Goal: Information Seeking & Learning: Get advice/opinions

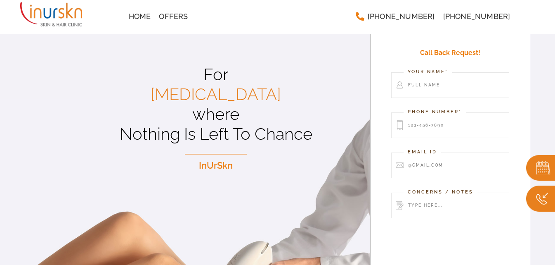
scroll to position [57, 0]
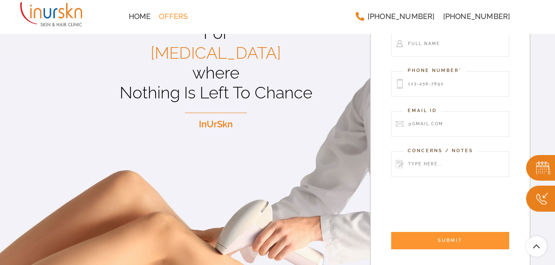
click at [170, 17] on span "Offers" at bounding box center [173, 16] width 29 height 7
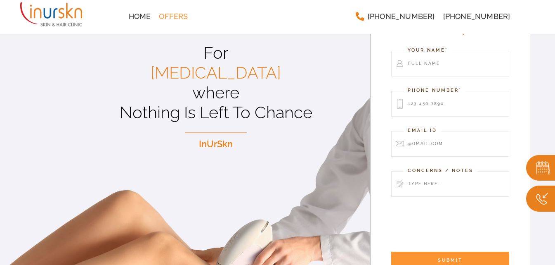
scroll to position [0, 0]
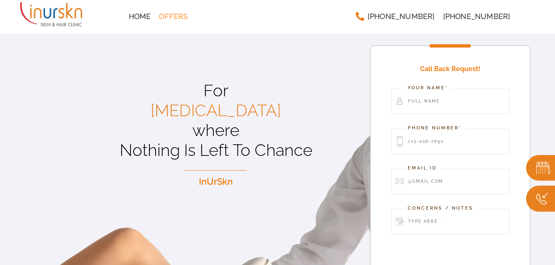
click at [166, 14] on span "Offers" at bounding box center [173, 16] width 29 height 7
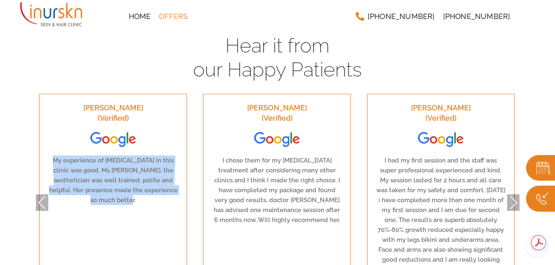
drag, startPoint x: 50, startPoint y: 155, endPoint x: 138, endPoint y: 199, distance: 98.2
click at [138, 199] on p "My experience of [MEDICAL_DATA] in this clinic was good. Ms [PERSON_NAME], the …" at bounding box center [113, 180] width 130 height 50
copy p "My experience of [MEDICAL_DATA] in this clinic was good. Ms [PERSON_NAME], the …"
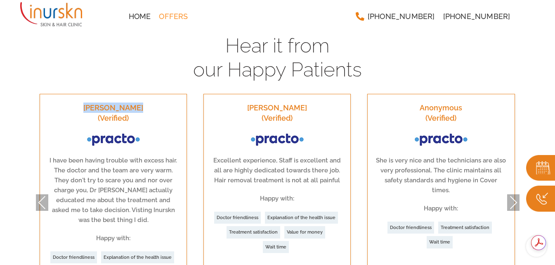
drag, startPoint x: 82, startPoint y: 108, endPoint x: 142, endPoint y: 110, distance: 60.3
click at [142, 110] on h3 "[PERSON_NAME] (Verified)" at bounding box center [113, 112] width 130 height 21
copy h3 "[PERSON_NAME]"
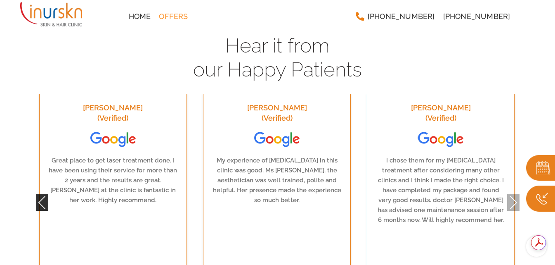
click at [39, 196] on button "Previous" at bounding box center [42, 202] width 12 height 17
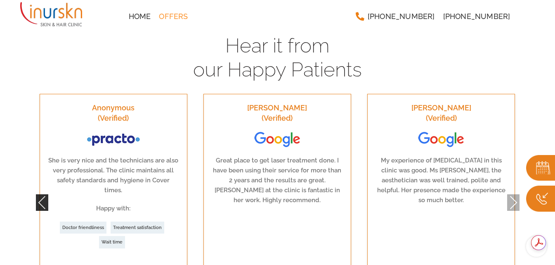
click at [39, 196] on button "Previous" at bounding box center [42, 202] width 12 height 17
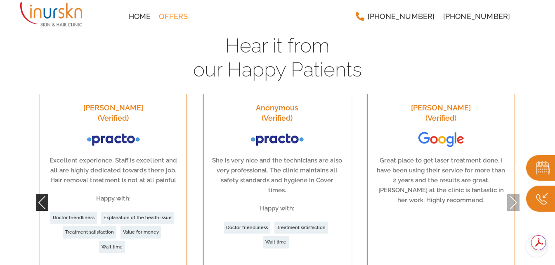
click at [39, 196] on button "Previous" at bounding box center [42, 202] width 12 height 17
click at [43, 194] on button "Previous" at bounding box center [42, 202] width 12 height 17
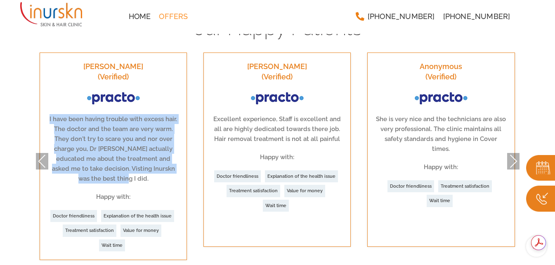
drag, startPoint x: 50, startPoint y: 118, endPoint x: 137, endPoint y: 178, distance: 106.1
click at [137, 178] on p "I have been having trouble with excess hair. The doctor and the team are very w…" at bounding box center [113, 148] width 130 height 69
copy p "I have been having trouble with excess hair. The doctor and the team are very w…"
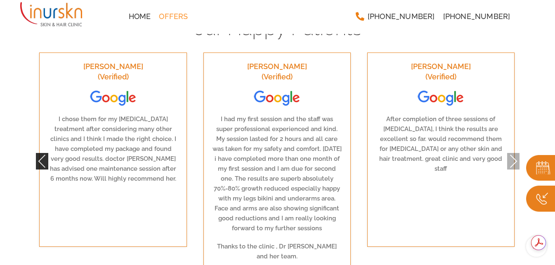
click at [39, 155] on button "Previous" at bounding box center [42, 161] width 12 height 17
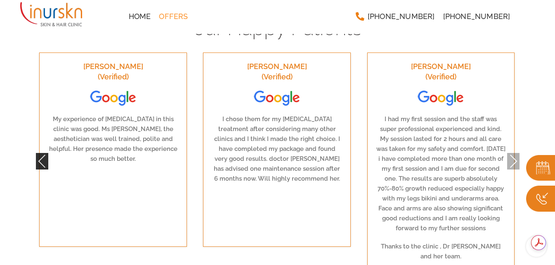
click at [39, 155] on button "Previous" at bounding box center [42, 161] width 12 height 17
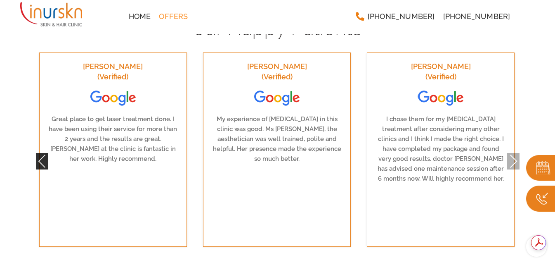
click at [39, 155] on button "Previous" at bounding box center [42, 161] width 12 height 17
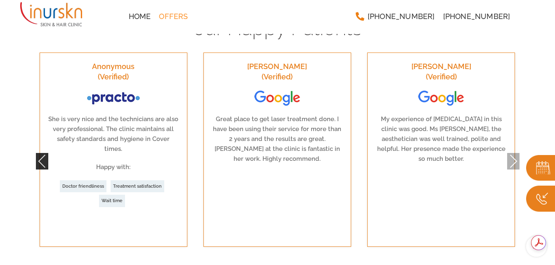
click at [39, 155] on button "Previous" at bounding box center [42, 161] width 12 height 17
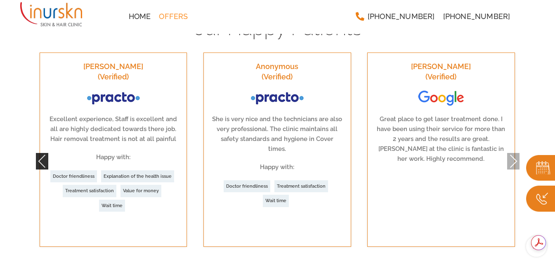
click at [39, 155] on button "Previous" at bounding box center [42, 161] width 12 height 17
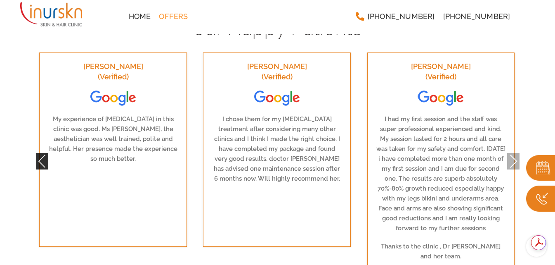
click at [42, 155] on button "Previous" at bounding box center [42, 161] width 12 height 17
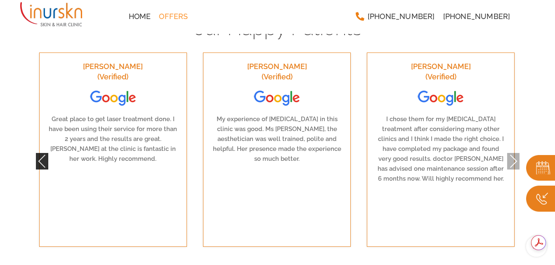
click at [42, 155] on button "Previous" at bounding box center [42, 161] width 12 height 17
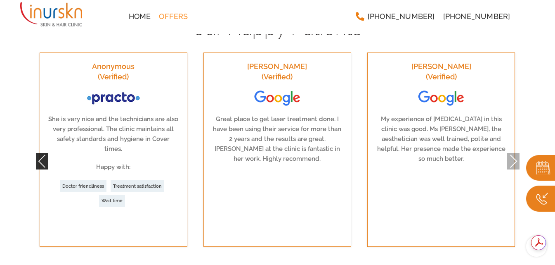
click at [42, 155] on button "Previous" at bounding box center [42, 161] width 12 height 17
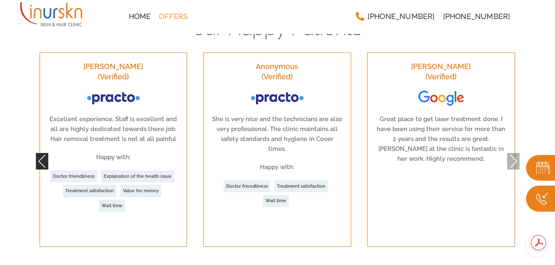
click at [42, 155] on button "Previous" at bounding box center [42, 161] width 12 height 17
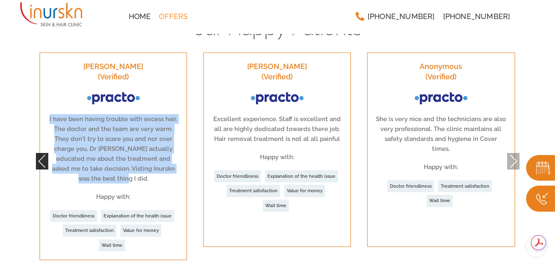
click at [42, 155] on button "Previous" at bounding box center [42, 161] width 12 height 17
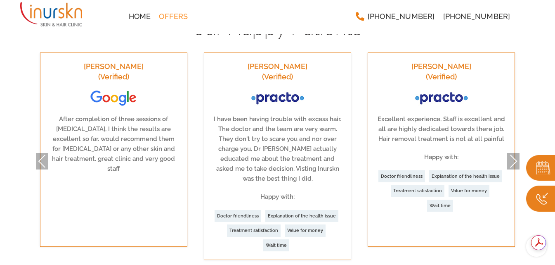
click at [520, 157] on div "[PERSON_NAME] (Verified) Excellent experience, Staff is excellent and all are h…" at bounding box center [441, 149] width 164 height 194
click at [514, 156] on button "Next" at bounding box center [513, 161] width 12 height 17
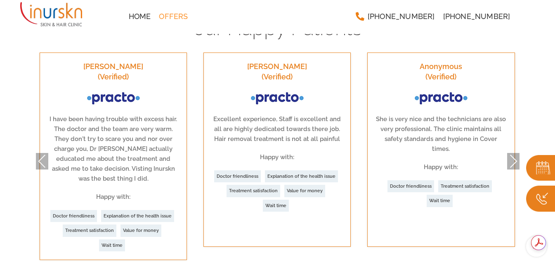
drag, startPoint x: 247, startPoint y: 64, endPoint x: 311, endPoint y: 65, distance: 64.0
click at [311, 65] on h3 "[PERSON_NAME] (Verified)" at bounding box center [277, 71] width 130 height 21
copy h3 "[PERSON_NAME]"
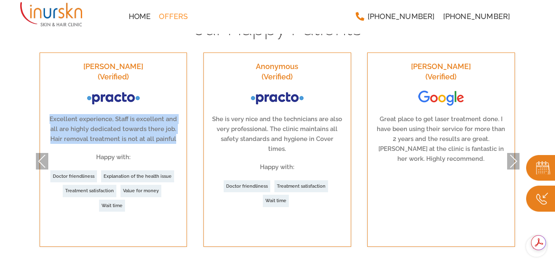
drag, startPoint x: 50, startPoint y: 114, endPoint x: 179, endPoint y: 140, distance: 131.6
click at [179, 140] on div "[PERSON_NAME] (Verified) Excellent experience, Staff is excellent and all are h…" at bounding box center [113, 149] width 147 height 194
copy p "Excellent experience, Staff is excellent and all are highly dedicated towards t…"
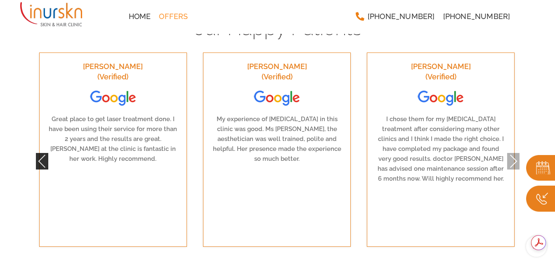
click at [41, 155] on button "Previous" at bounding box center [42, 161] width 12 height 17
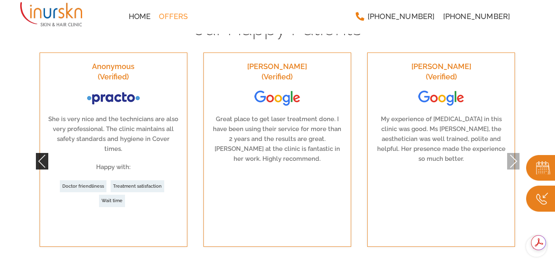
click at [41, 155] on button "Previous" at bounding box center [42, 161] width 12 height 17
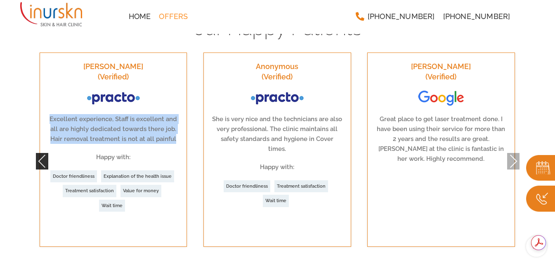
click at [40, 153] on button "Previous" at bounding box center [42, 161] width 12 height 17
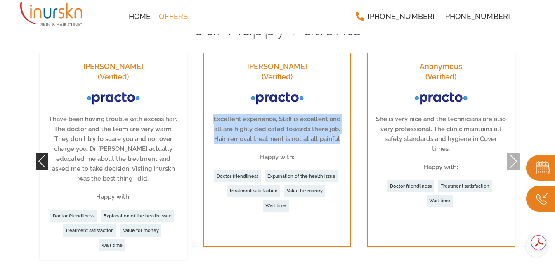
click at [40, 153] on button "Previous" at bounding box center [42, 161] width 12 height 17
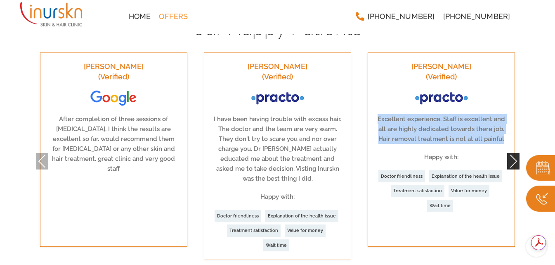
click at [512, 160] on button "Next" at bounding box center [513, 161] width 12 height 17
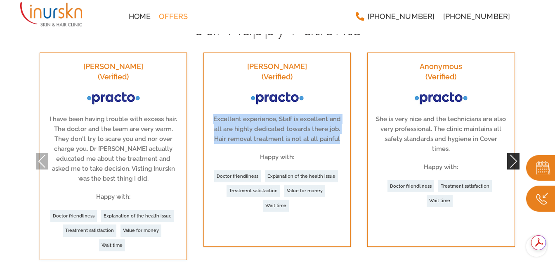
click at [512, 160] on button "Next" at bounding box center [513, 161] width 12 height 17
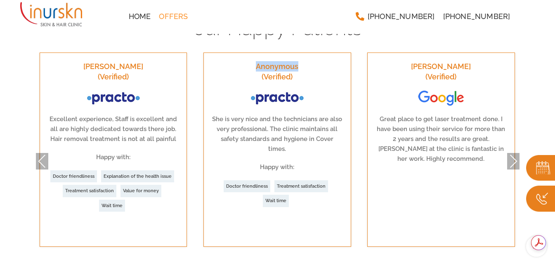
drag, startPoint x: 255, startPoint y: 66, endPoint x: 300, endPoint y: 68, distance: 45.5
click at [300, 68] on h3 "Anonymous (Verified)" at bounding box center [277, 71] width 130 height 21
copy h3 "Anonymous"
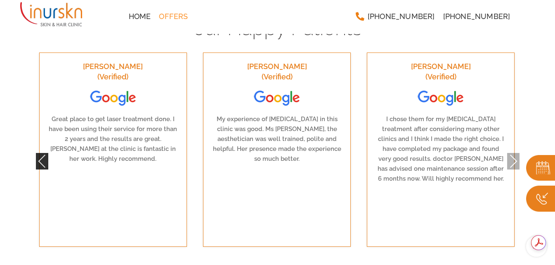
click at [45, 154] on button "Previous" at bounding box center [42, 161] width 12 height 17
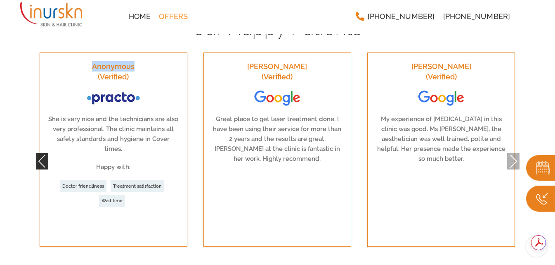
click at [45, 154] on button "Previous" at bounding box center [42, 161] width 12 height 17
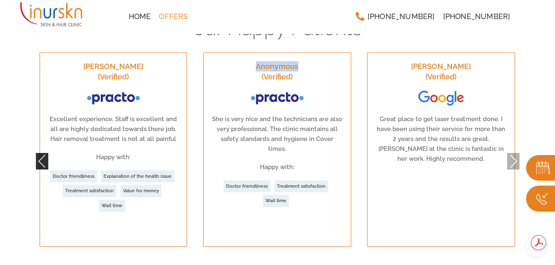
copy h3 "Anonymous"
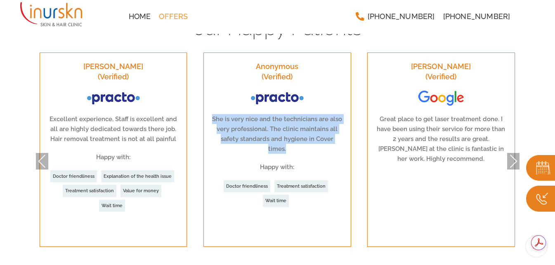
drag, startPoint x: 216, startPoint y: 116, endPoint x: 335, endPoint y: 144, distance: 121.8
click at [335, 144] on p "She is very nice and the technicians are also very professional. The clinic mai…" at bounding box center [277, 134] width 130 height 40
copy p "She is very nice and the technicians are also very professional. The clinic mai…"
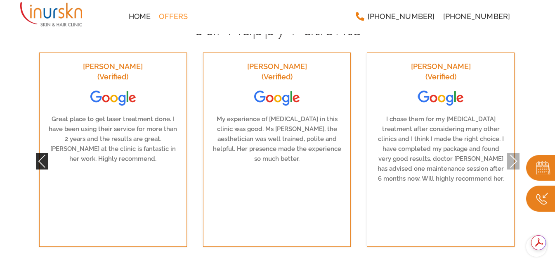
click at [41, 153] on button "Previous" at bounding box center [42, 161] width 12 height 17
click at [37, 158] on button "Previous" at bounding box center [42, 161] width 12 height 17
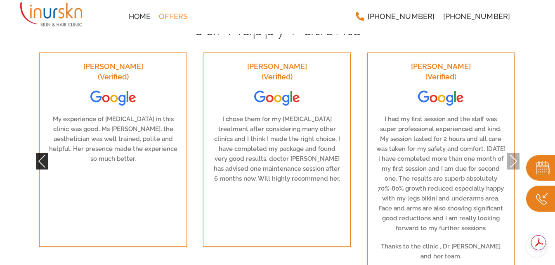
click at [42, 156] on button "Previous" at bounding box center [42, 161] width 12 height 17
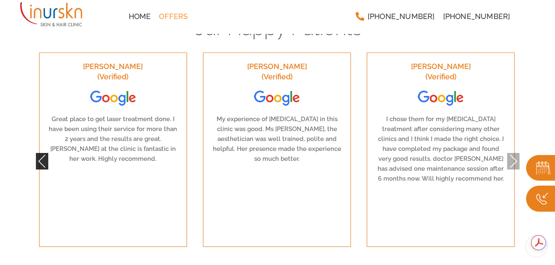
click at [42, 156] on button "Previous" at bounding box center [42, 161] width 12 height 17
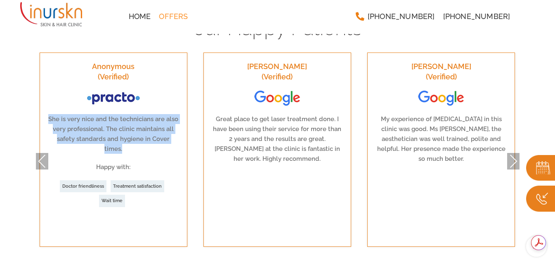
drag, startPoint x: 251, startPoint y: 66, endPoint x: 307, endPoint y: 66, distance: 56.1
click at [307, 66] on h3 "[PERSON_NAME] (Verified)" at bounding box center [277, 71] width 130 height 21
copy h3 "[PERSON_NAME]"
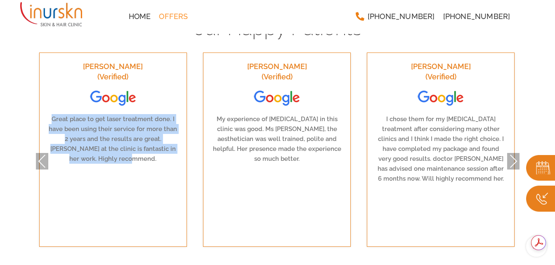
drag, startPoint x: 53, startPoint y: 116, endPoint x: 150, endPoint y: 158, distance: 105.9
click at [150, 158] on p "Great place to get laser treatment done. I have been using their service for mo…" at bounding box center [113, 139] width 130 height 50
copy p "Great place to get laser treatment done. I have been using their service for mo…"
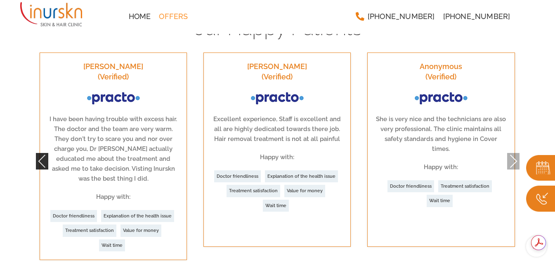
click at [42, 159] on button "Previous" at bounding box center [42, 161] width 12 height 17
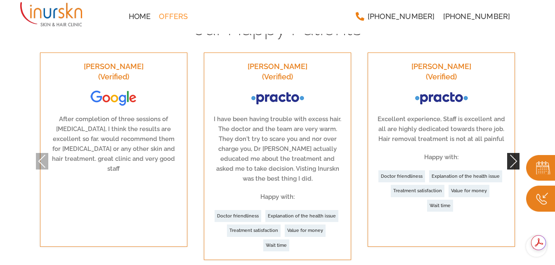
click at [512, 154] on button "Next" at bounding box center [513, 161] width 12 height 17
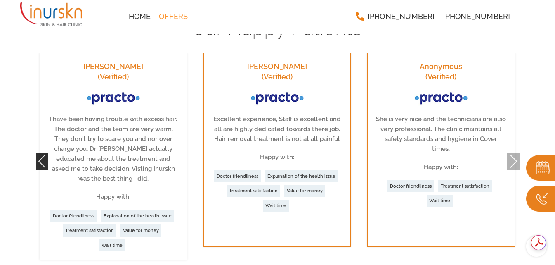
click at [41, 154] on button "Previous" at bounding box center [42, 161] width 12 height 17
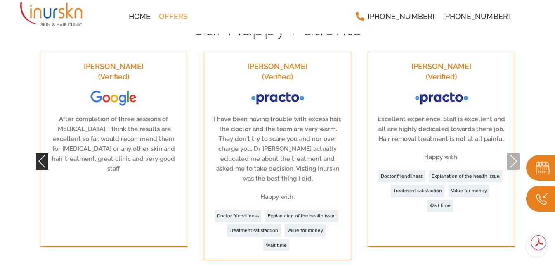
click at [41, 154] on button "Previous" at bounding box center [42, 161] width 12 height 17
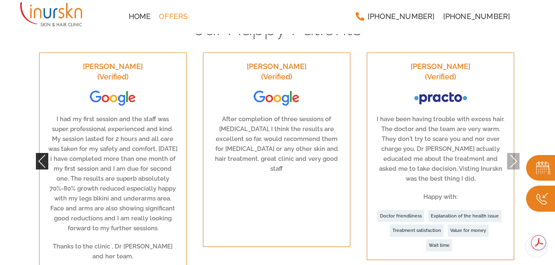
click at [39, 157] on button "Previous" at bounding box center [42, 161] width 12 height 17
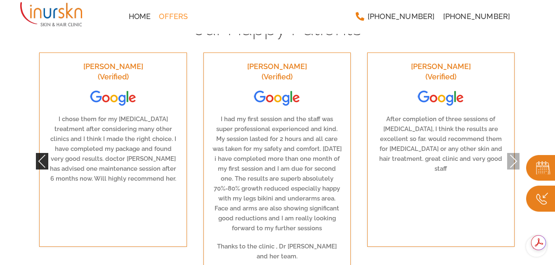
click at [39, 157] on button "Previous" at bounding box center [42, 161] width 12 height 17
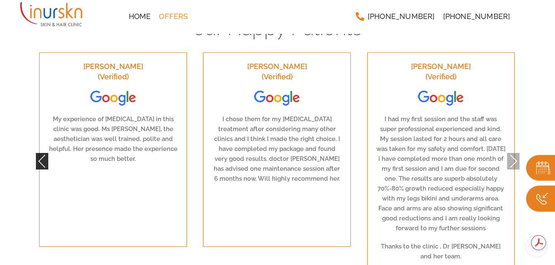
click at [39, 157] on button "Previous" at bounding box center [42, 161] width 12 height 17
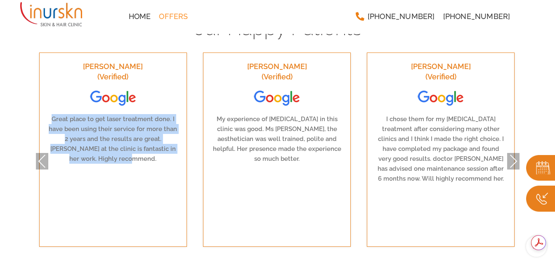
drag, startPoint x: 236, startPoint y: 64, endPoint x: 318, endPoint y: 68, distance: 81.4
click at [318, 68] on h3 "[PERSON_NAME] (Verified)" at bounding box center [277, 71] width 130 height 21
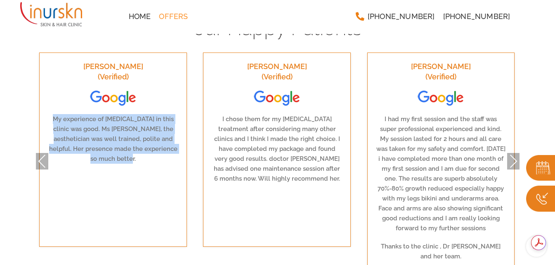
drag, startPoint x: 68, startPoint y: 129, endPoint x: 149, endPoint y: 162, distance: 87.6
click at [149, 162] on p "My experience of [MEDICAL_DATA] in this clinic was good. Ms [PERSON_NAME], the …" at bounding box center [113, 139] width 130 height 50
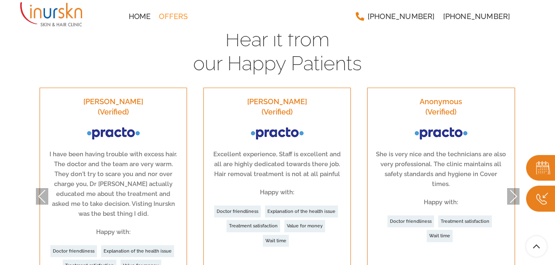
scroll to position [1821, 0]
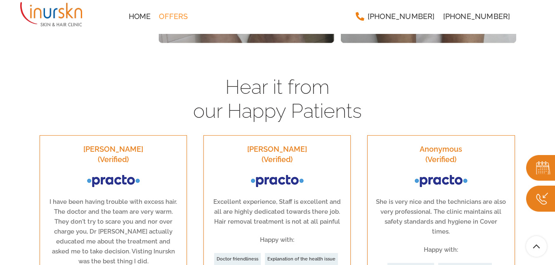
drag, startPoint x: 225, startPoint y: 81, endPoint x: 365, endPoint y: 115, distance: 143.5
click at [365, 115] on h4 "Hear it from our Happy Patients" at bounding box center [278, 98] width 492 height 47
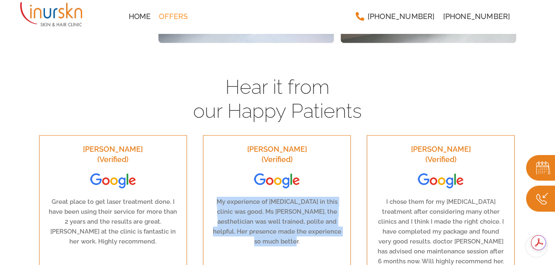
scroll to position [0, 0]
